Goal: Task Accomplishment & Management: Manage account settings

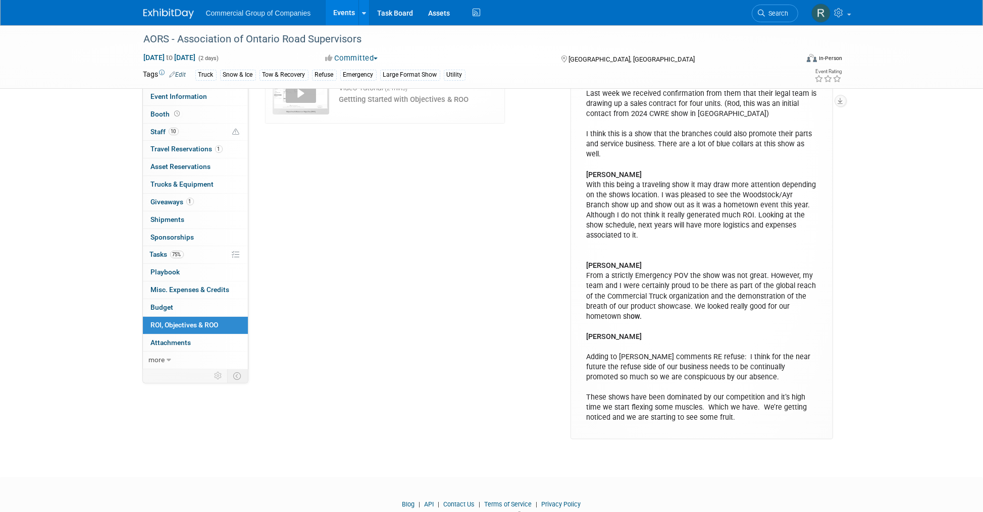
click at [397, 210] on div "ROO Score N/A Add Objective" at bounding box center [414, 187] width 313 height 503
click at [167, 17] on img at bounding box center [168, 14] width 50 height 10
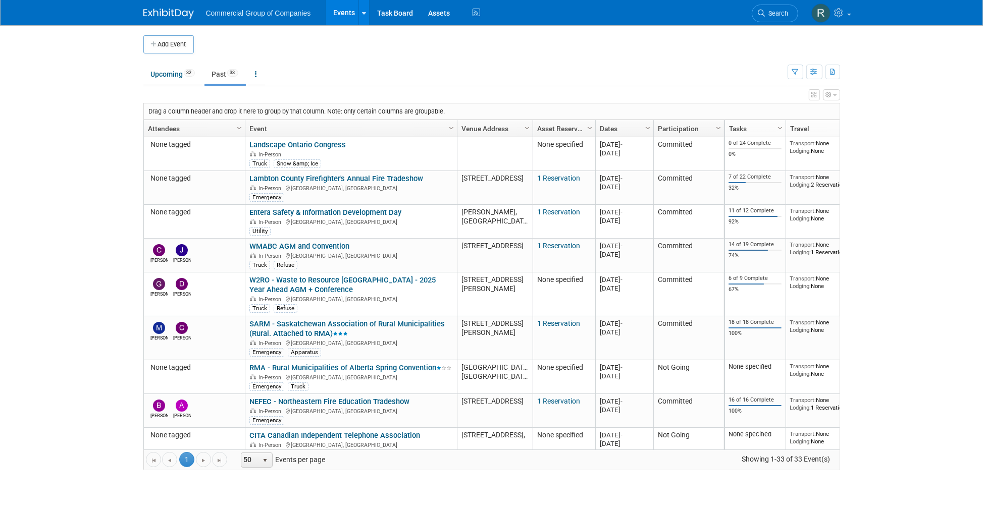
click at [516, 67] on ul "Upcoming 32 Past 33 All Events 65 Past and Upcoming Grouped Annually Events gro…" at bounding box center [465, 75] width 644 height 23
click at [330, 86] on div "View Grid Tips & Tricks Advanced Options Reset Grid Layout (back to default)" at bounding box center [491, 93] width 696 height 14
click at [222, 72] on link "Past 33" at bounding box center [224, 74] width 41 height 19
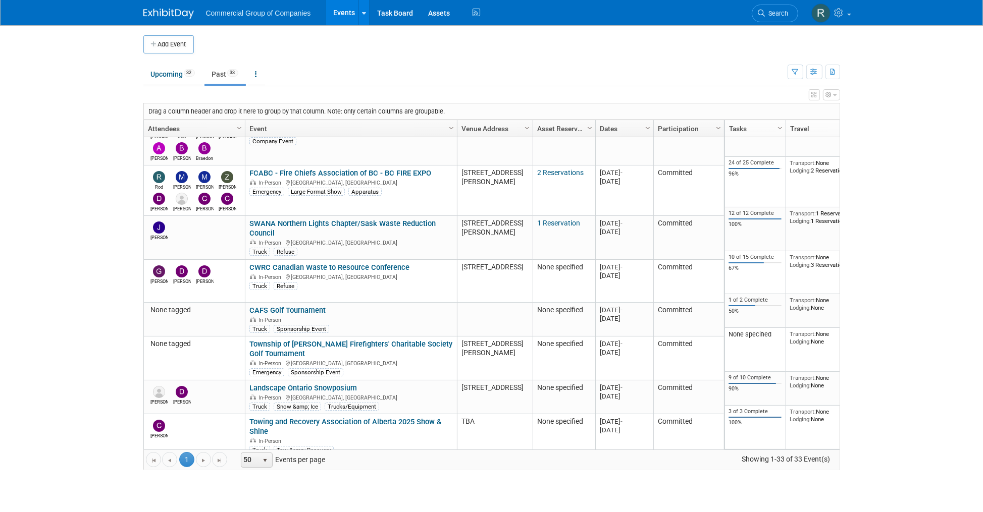
scroll to position [1016, 0]
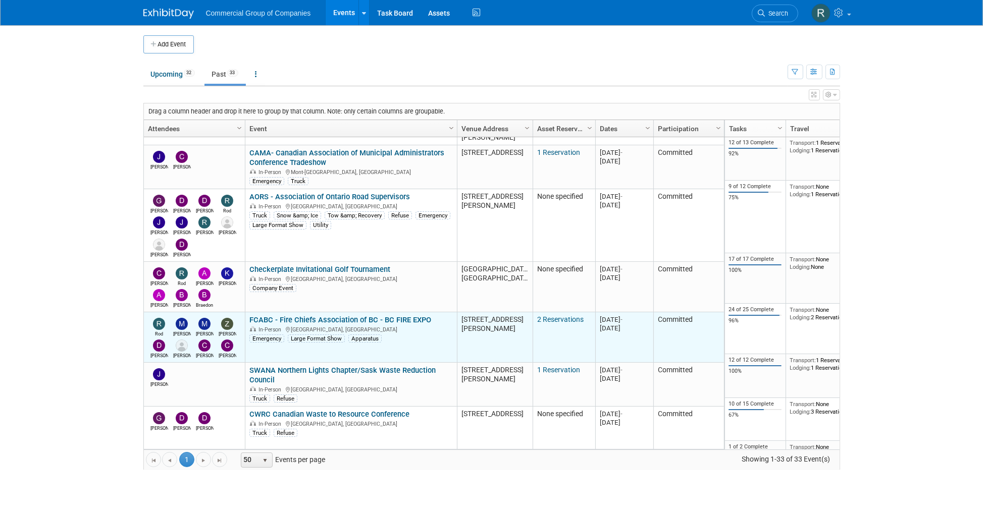
click at [303, 325] on div "In-Person Penticton, Canada" at bounding box center [350, 329] width 203 height 9
copy div "Penticton"
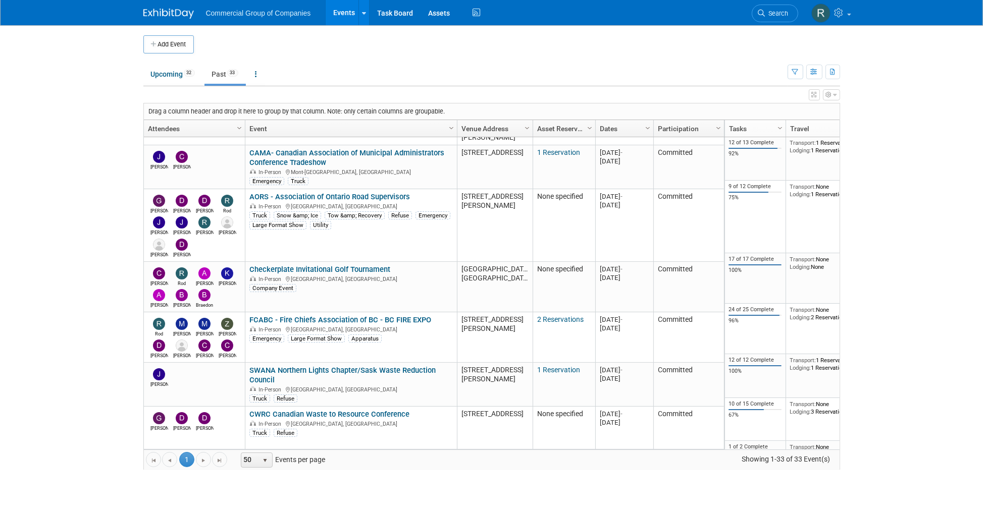
click at [894, 126] on body "Commercial Group of Companies Events Add Event Bulk Upload Events Shareable Eve…" at bounding box center [491, 256] width 983 height 512
click at [76, 238] on body "Commercial Group of Companies Events Add Event Bulk Upload Events Shareable Eve…" at bounding box center [491, 256] width 983 height 512
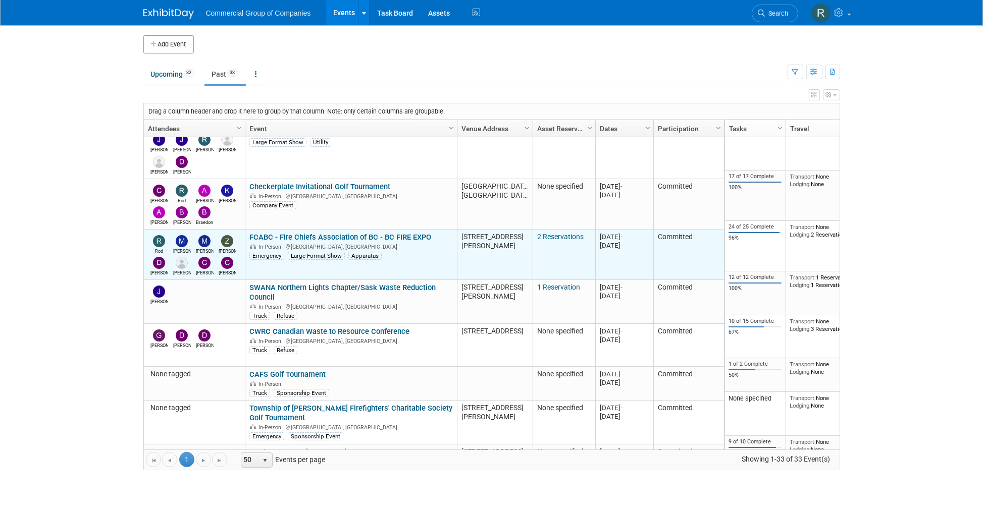
scroll to position [1163, 0]
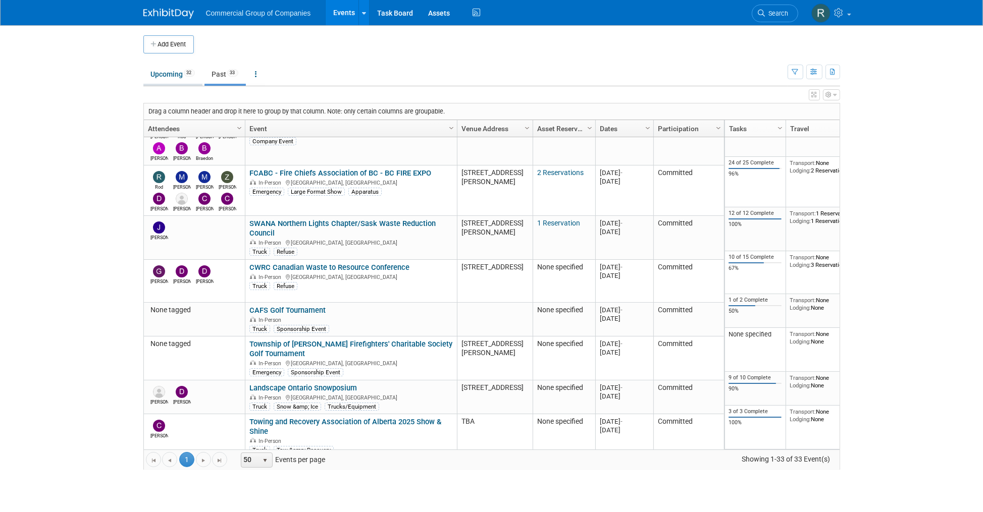
click at [166, 74] on link "Upcoming 32" at bounding box center [172, 74] width 59 height 19
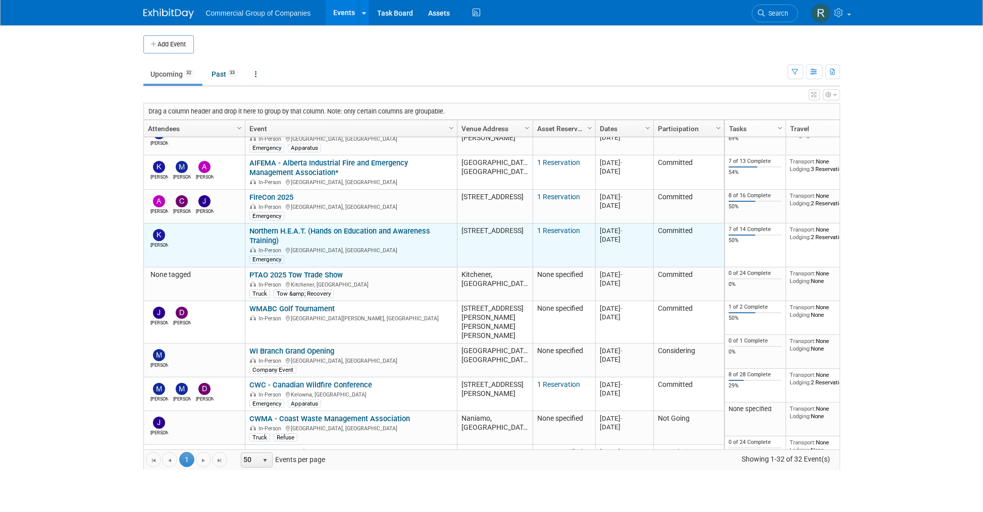
scroll to position [148, 0]
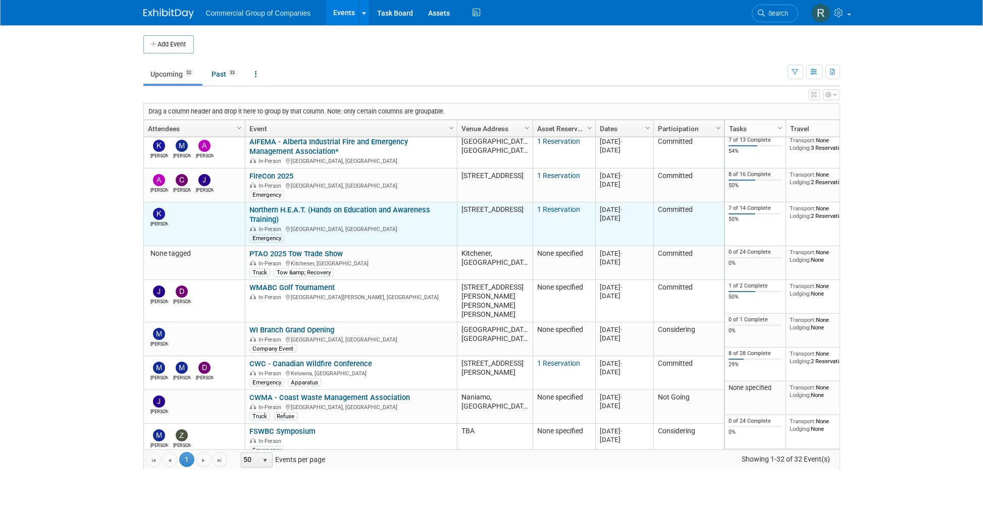
click at [315, 359] on link "CWC - Canadian Wildfire Conference" at bounding box center [310, 363] width 123 height 9
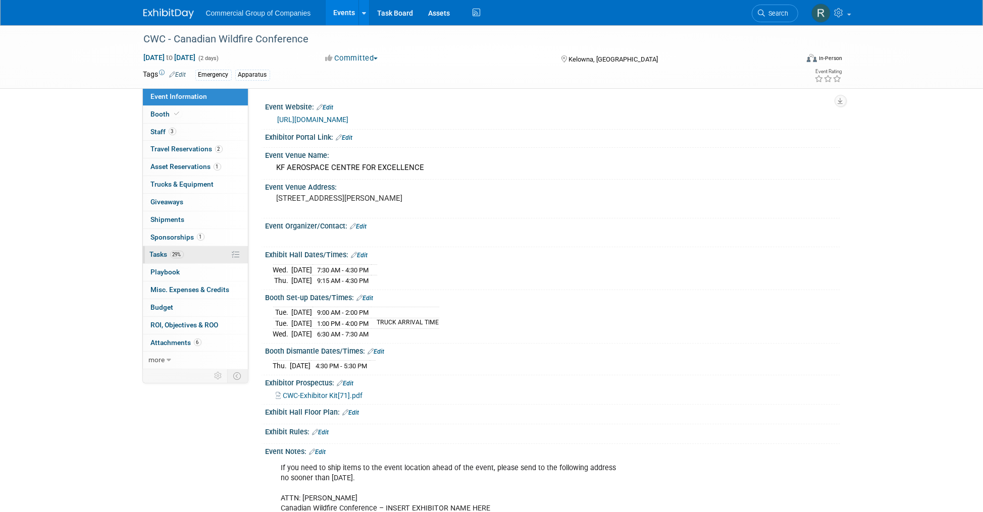
click at [193, 255] on link "29% Tasks 29%" at bounding box center [195, 254] width 105 height 17
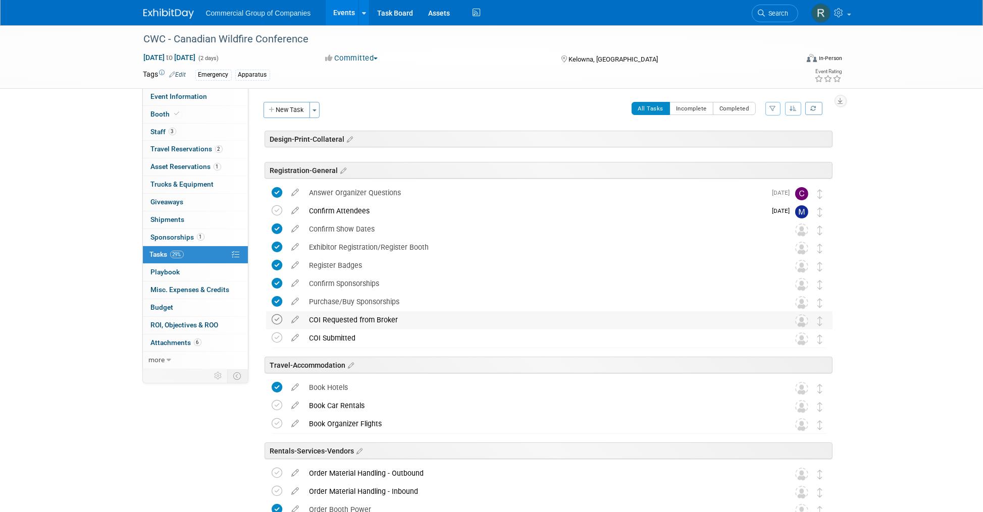
click at [279, 318] on icon at bounding box center [277, 319] width 11 height 11
click at [278, 338] on icon at bounding box center [277, 338] width 11 height 11
click at [296, 335] on icon at bounding box center [296, 336] width 18 height 13
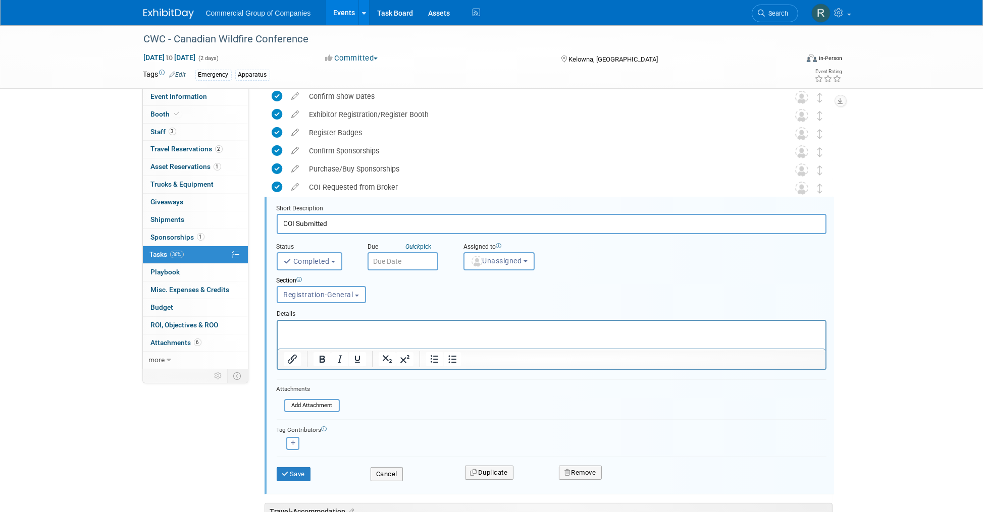
scroll to position [181, 0]
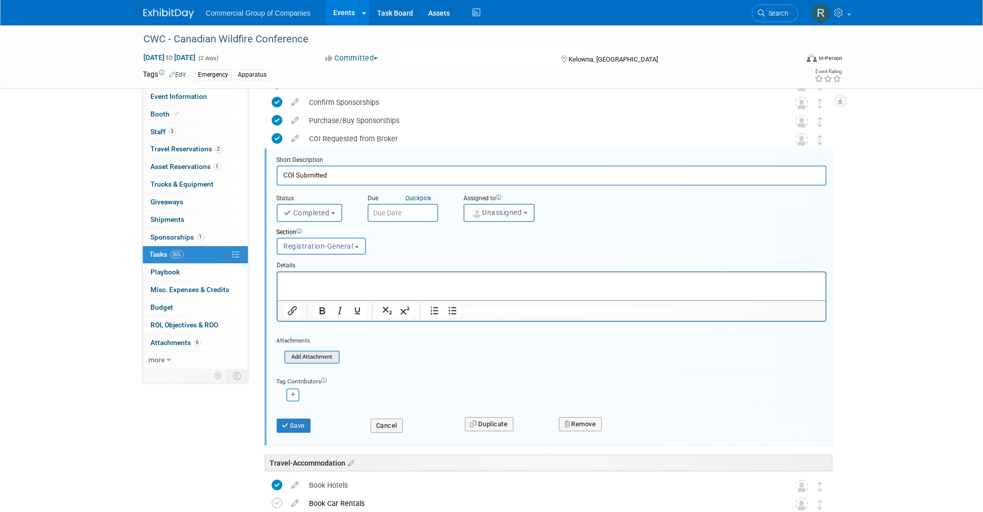
click at [305, 358] on input "file" at bounding box center [287, 357] width 103 height 11
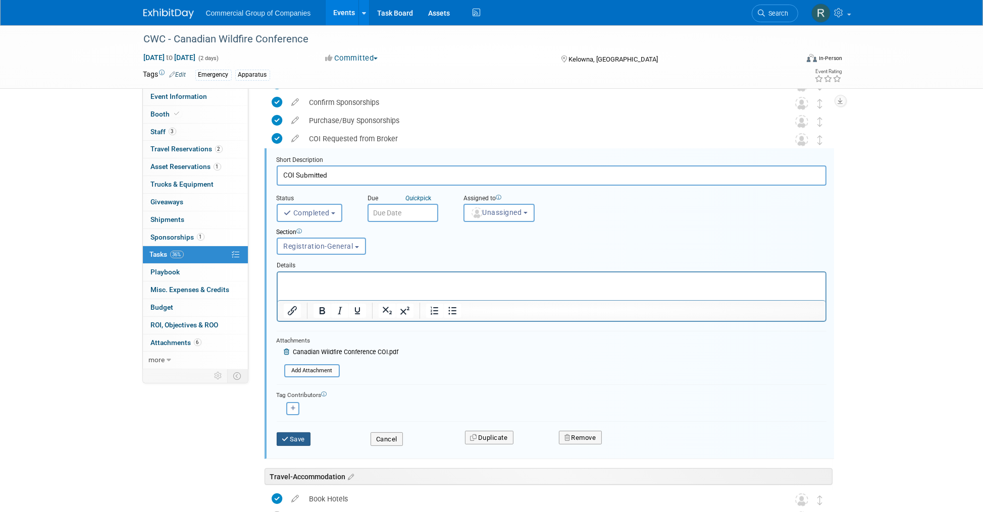
click at [301, 435] on button "Save" at bounding box center [294, 440] width 34 height 14
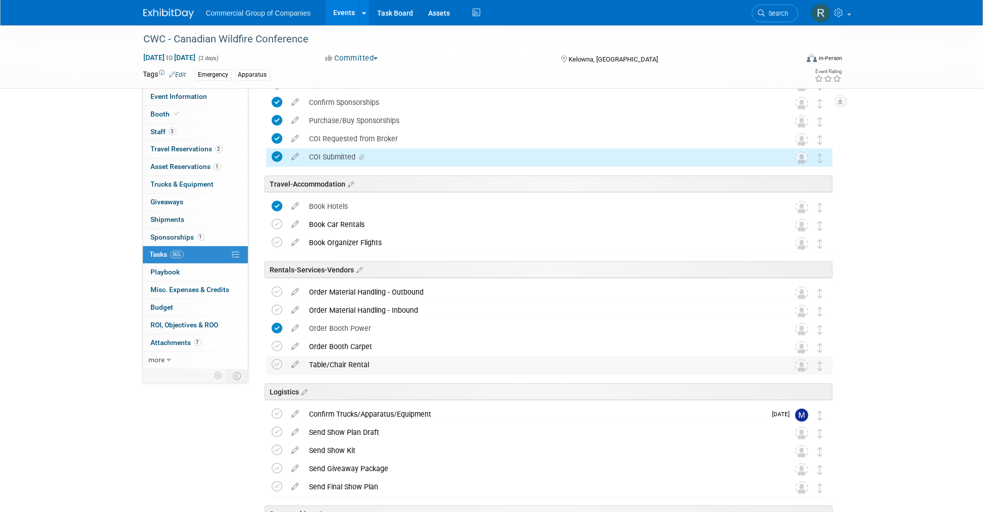
scroll to position [0, 0]
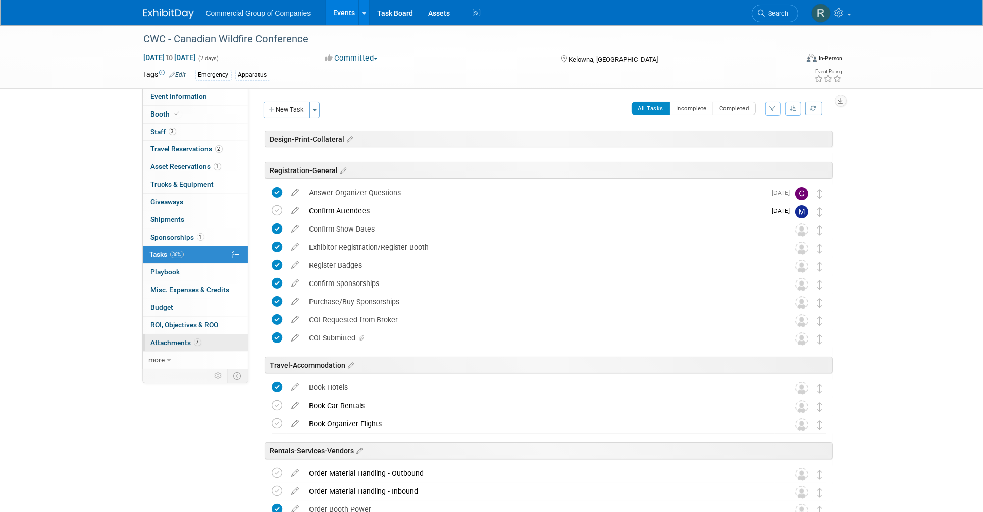
click at [208, 340] on link "7 Attachments 7" at bounding box center [195, 343] width 105 height 17
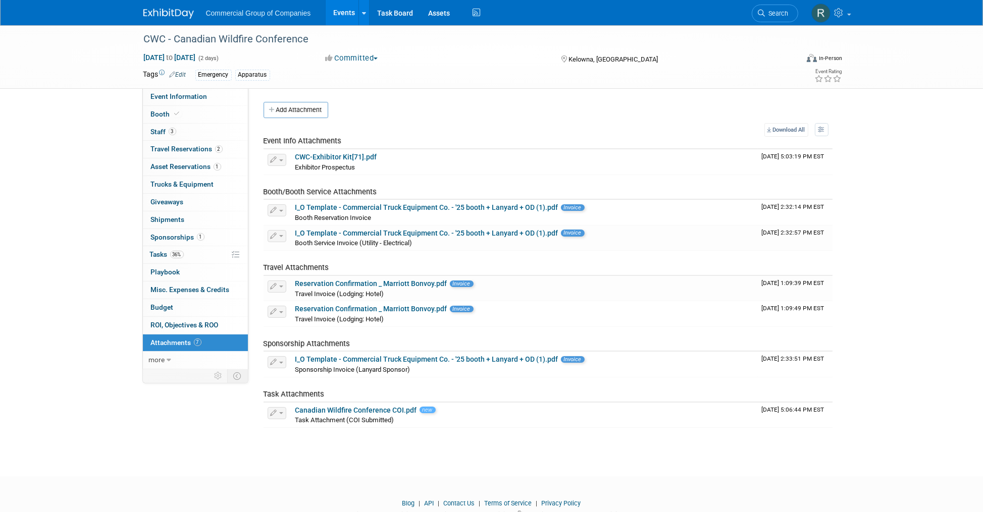
click at [98, 216] on div "CWC - Canadian Wildfire Conference [DATE] to [DATE] (2 days) [DATE] to [DATE] C…" at bounding box center [491, 241] width 983 height 433
click at [911, 219] on div "CWC - Canadian Wildfire Conference [DATE] to [DATE] (2 days) [DATE] to [DATE] C…" at bounding box center [491, 241] width 983 height 433
